Goal: Task Accomplishment & Management: Manage account settings

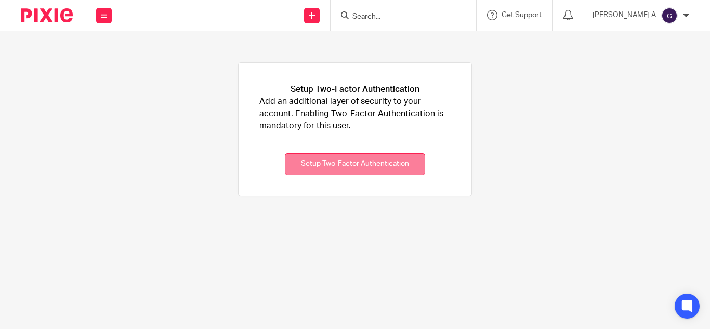
click at [373, 166] on button "Setup Two-Factor Authentication" at bounding box center [355, 164] width 140 height 22
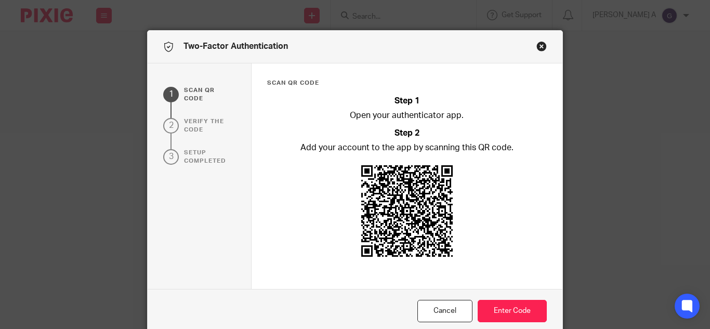
scroll to position [11, 0]
click at [504, 310] on button "Enter Code" at bounding box center [512, 311] width 69 height 22
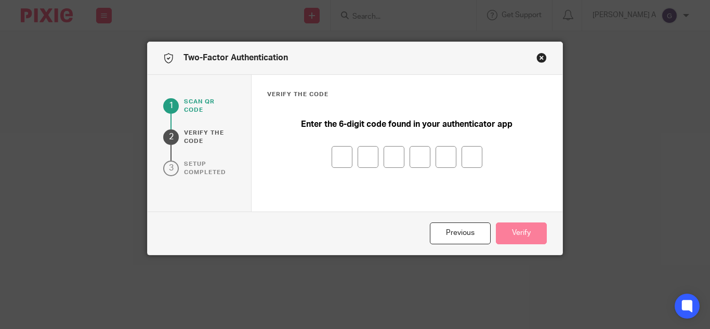
scroll to position [0, 0]
click at [339, 157] on input "number" at bounding box center [342, 157] width 21 height 22
type input "7"
type input "2"
type input "4"
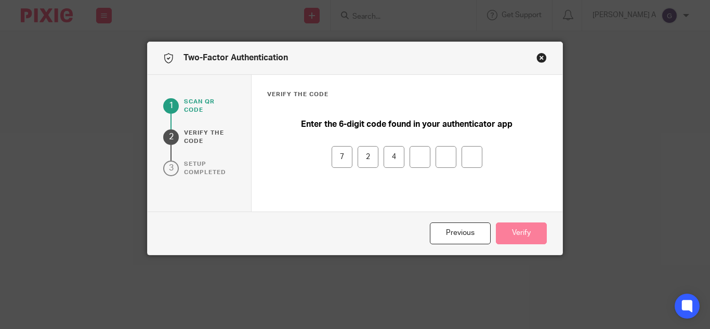
type input "7"
type input "3"
type input "5"
click at [516, 234] on button "Verify" at bounding box center [521, 233] width 51 height 22
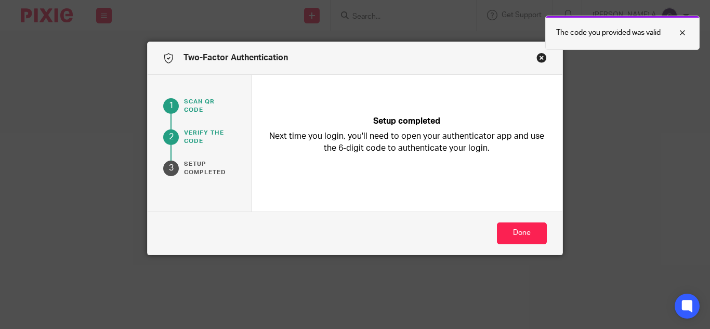
click at [681, 29] on div at bounding box center [675, 33] width 28 height 12
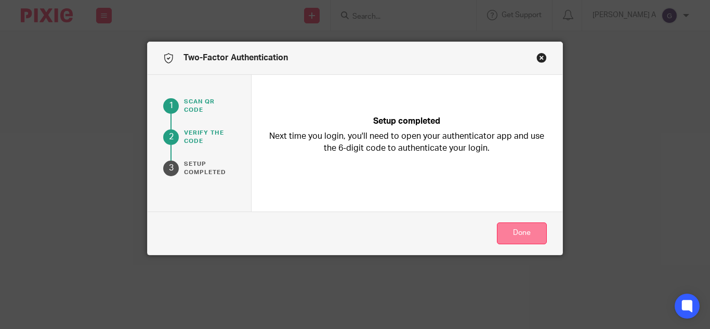
click at [525, 237] on button "Done" at bounding box center [522, 233] width 50 height 22
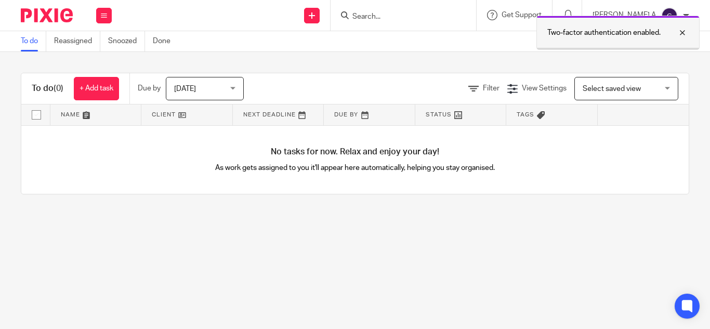
click at [682, 31] on div at bounding box center [675, 33] width 28 height 12
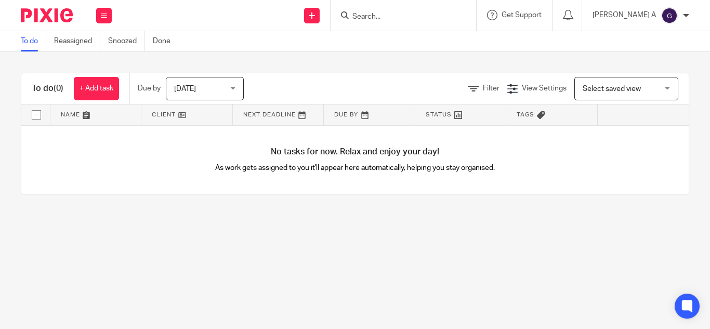
click at [684, 15] on div at bounding box center [686, 15] width 6 height 6
click at [640, 52] on li "Email integration" at bounding box center [649, 56] width 69 height 15
click at [637, 56] on span "Email integration" at bounding box center [656, 56] width 54 height 7
